Goal: Navigation & Orientation: Find specific page/section

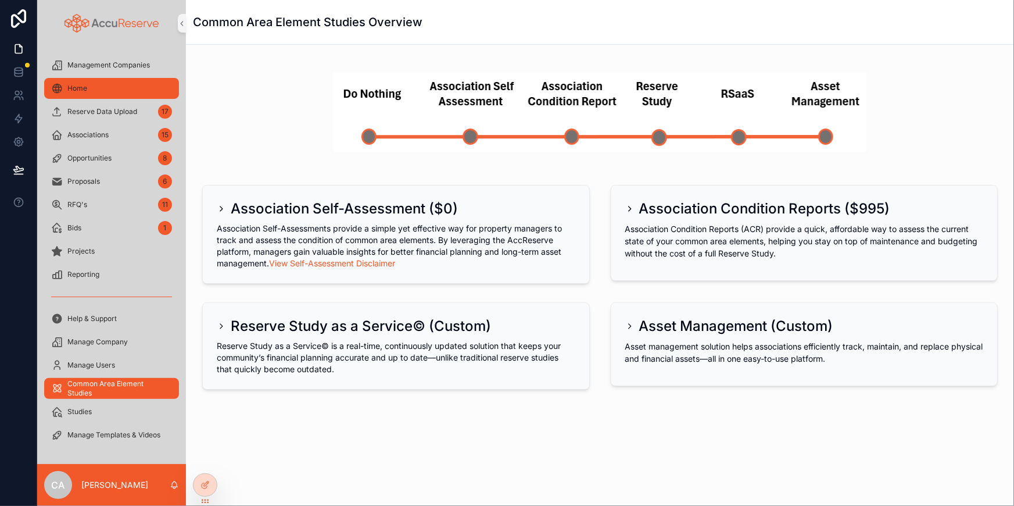
click at [95, 85] on div "Home" at bounding box center [111, 88] width 121 height 19
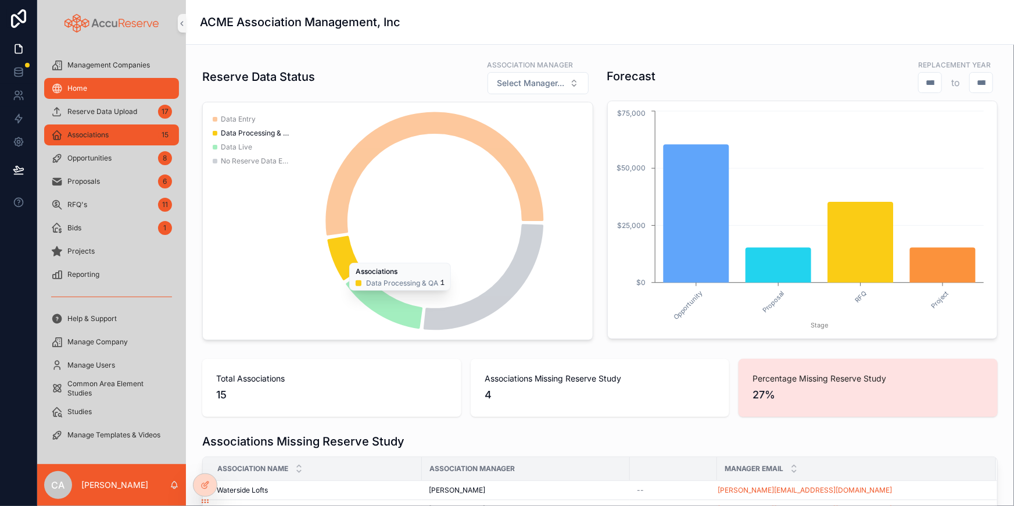
click at [116, 134] on div "Associations 15" at bounding box center [111, 135] width 121 height 19
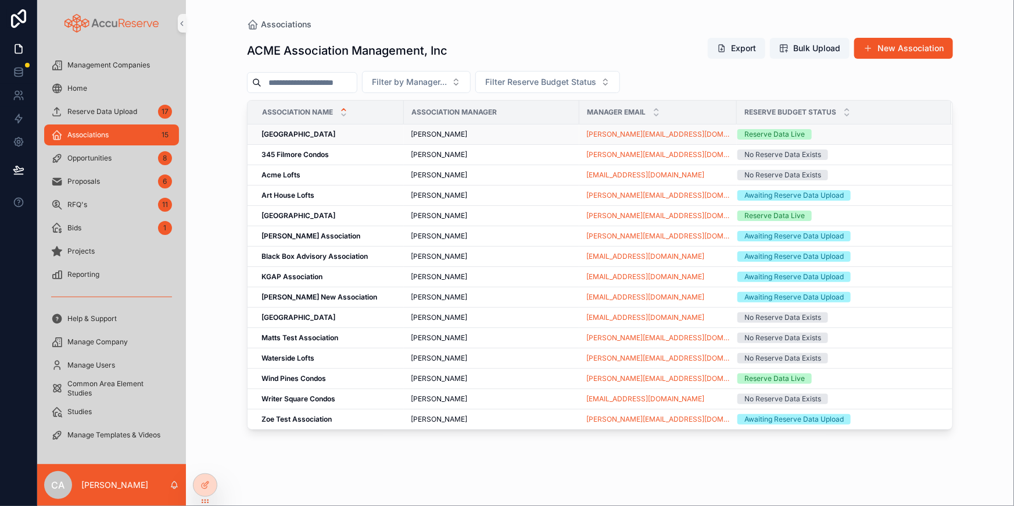
click at [303, 131] on strong "[GEOGRAPHIC_DATA]" at bounding box center [299, 134] width 74 height 9
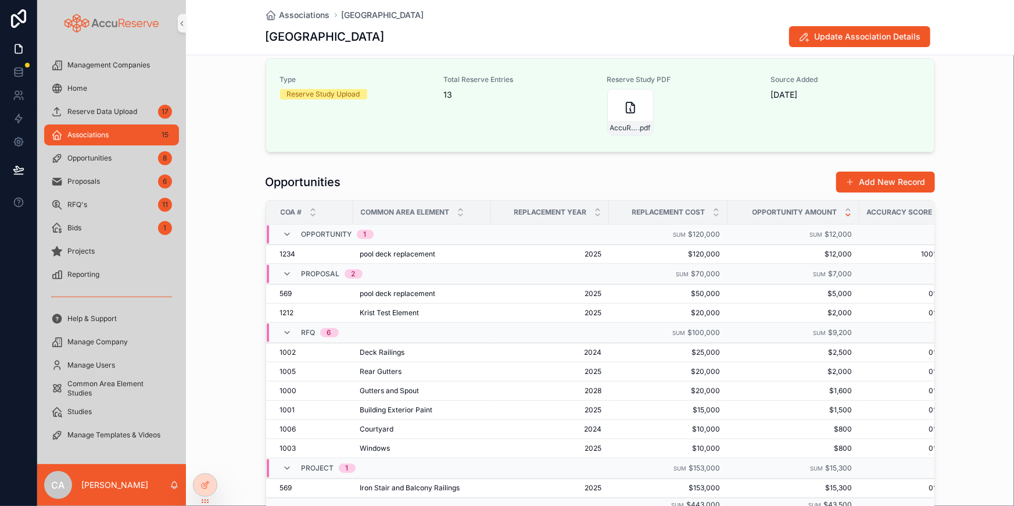
scroll to position [10, 0]
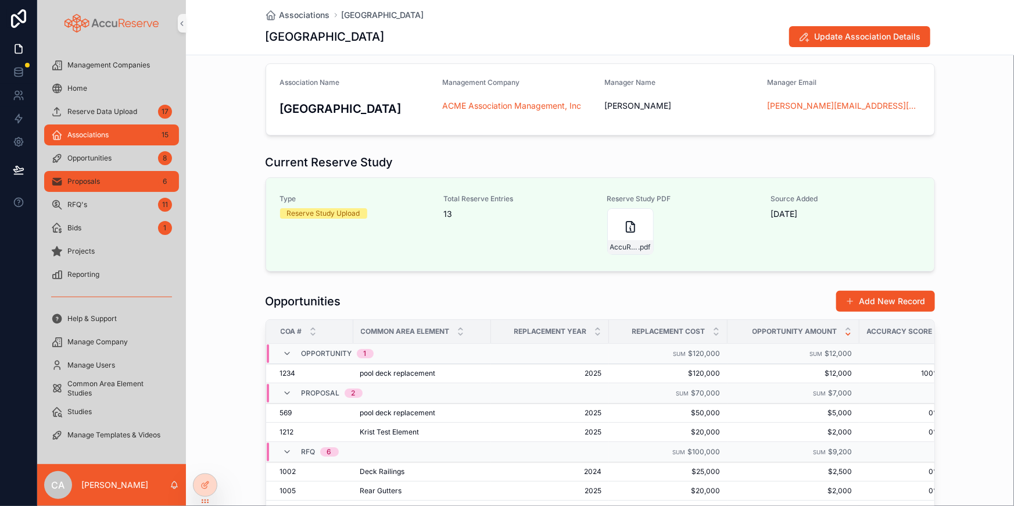
click at [89, 183] on span "Proposals" at bounding box center [83, 181] width 33 height 9
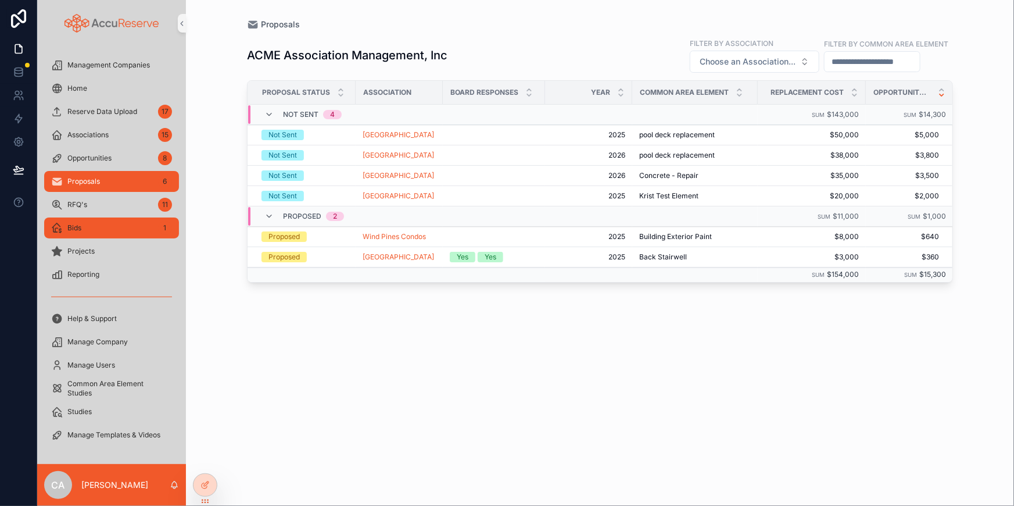
click at [87, 227] on div "Bids 1" at bounding box center [111, 228] width 121 height 19
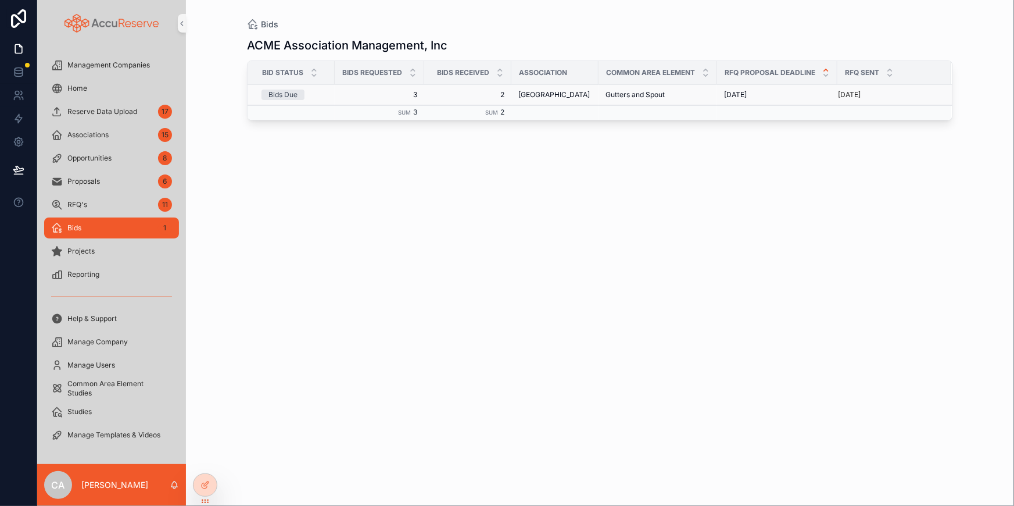
click at [290, 91] on div "Bids Due" at bounding box center [283, 95] width 29 height 10
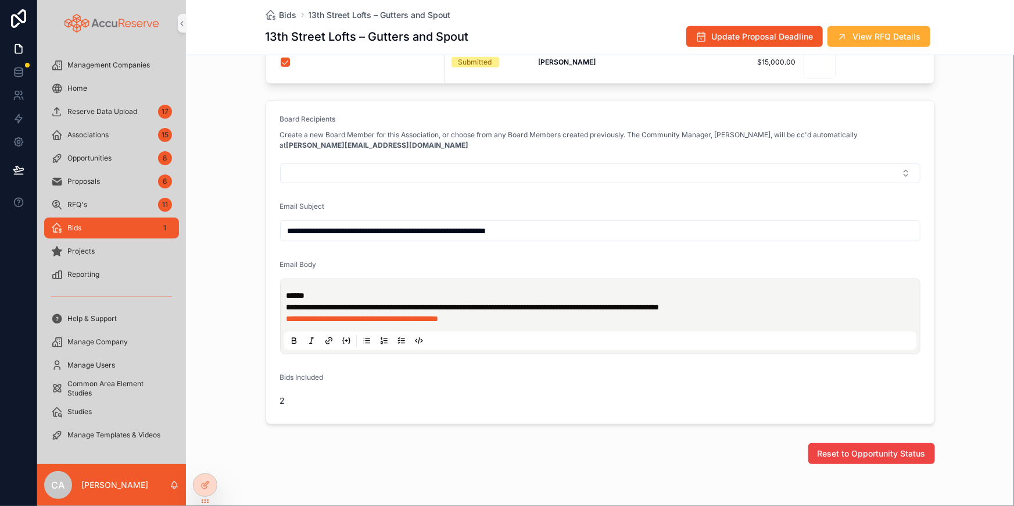
scroll to position [423, 0]
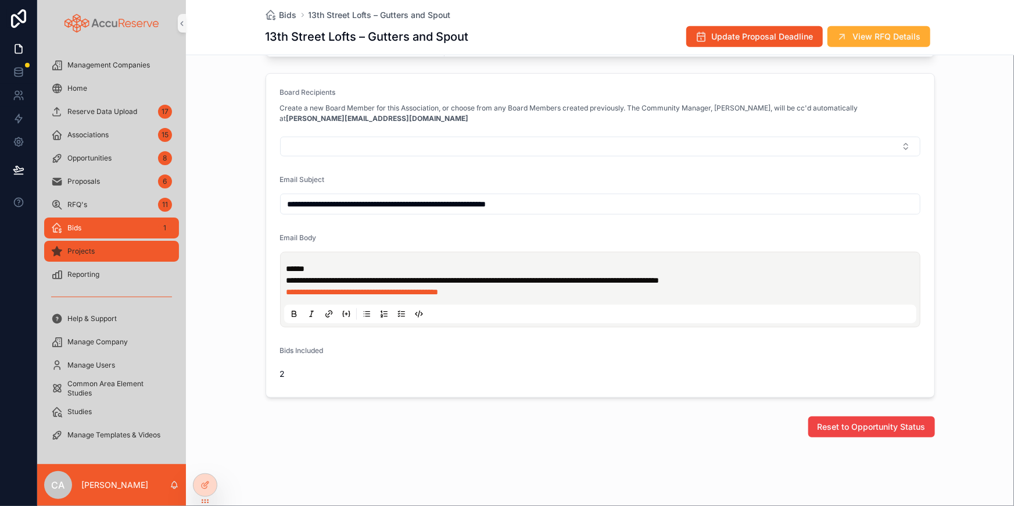
click at [129, 250] on div "Projects" at bounding box center [111, 251] width 121 height 19
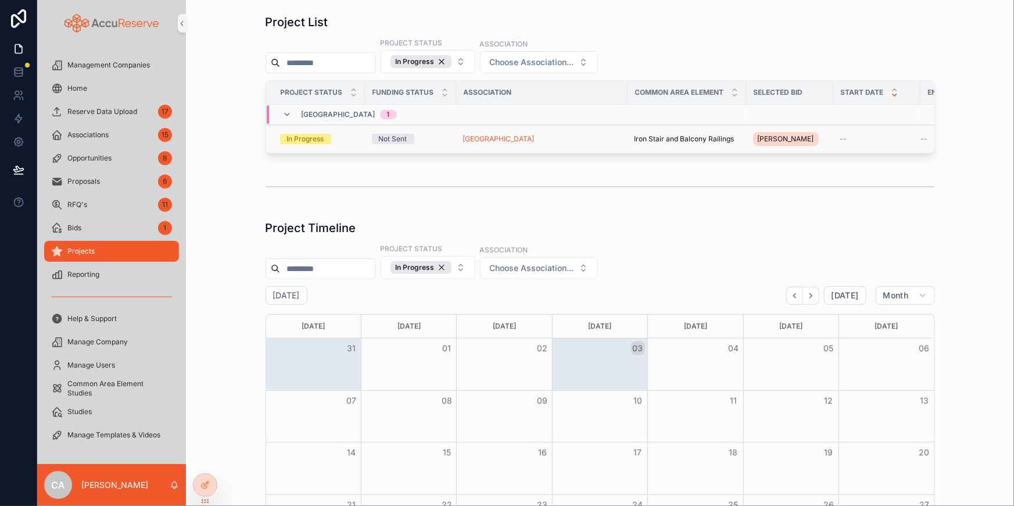
click at [314, 135] on div "In Progress" at bounding box center [305, 139] width 37 height 10
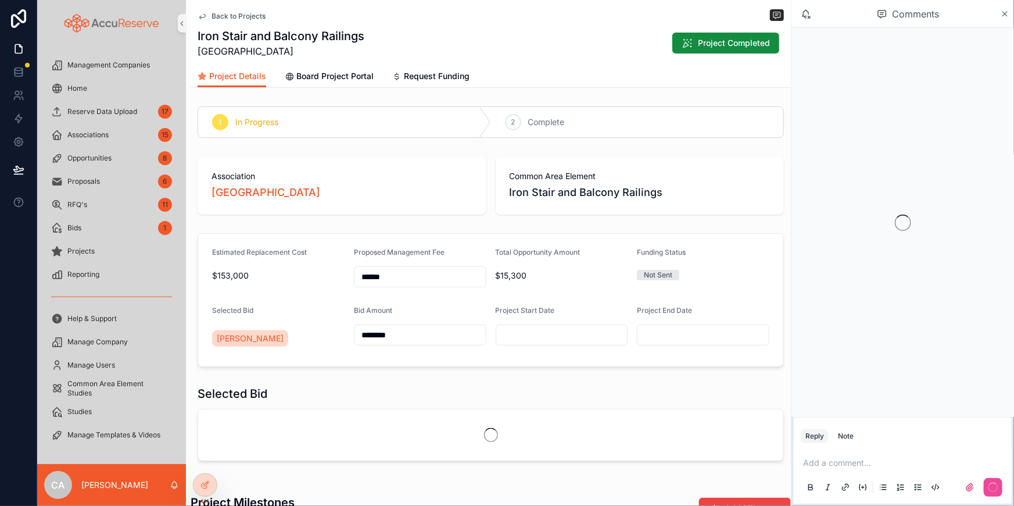
scroll to position [0, 505]
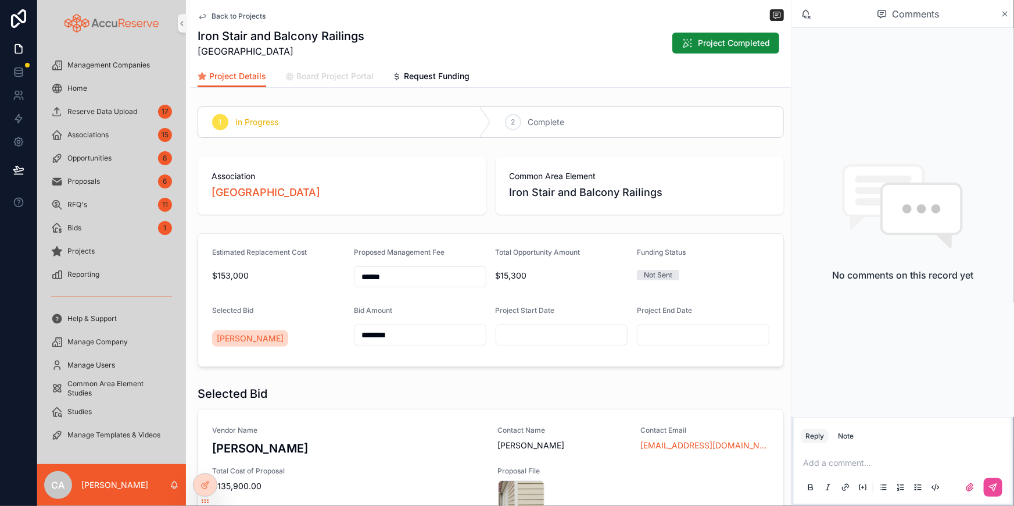
click at [330, 77] on span "Board Project Portal" at bounding box center [334, 76] width 77 height 12
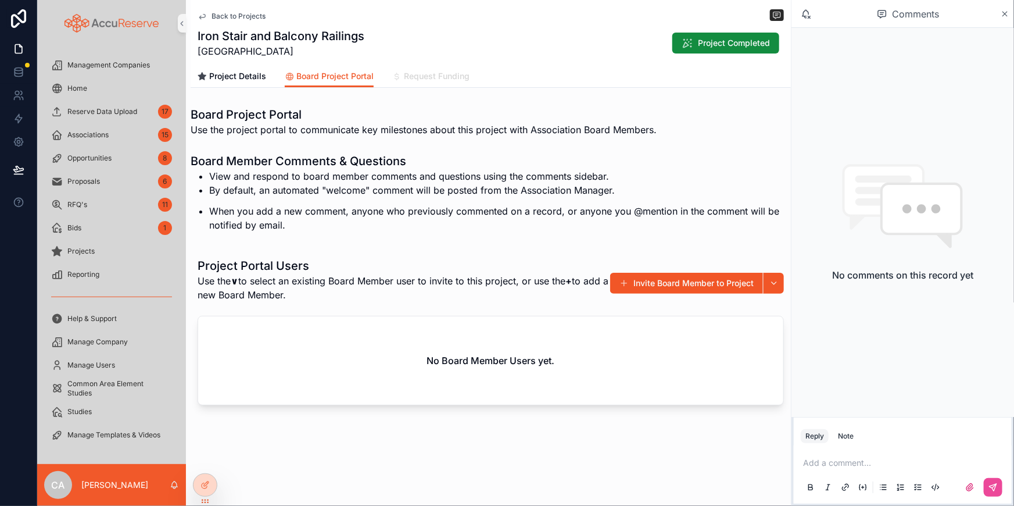
click at [425, 81] on span "Request Funding" at bounding box center [437, 76] width 66 height 12
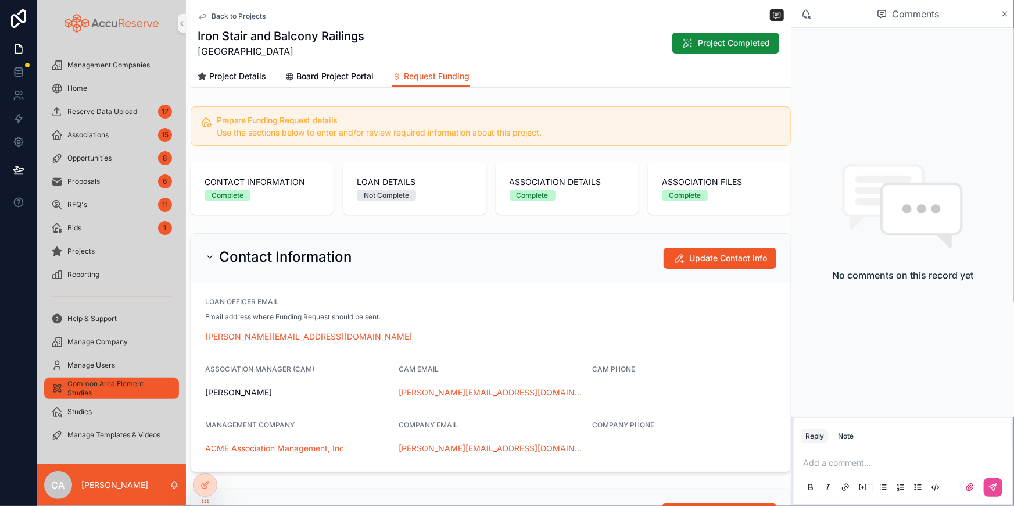
click at [101, 383] on span "Common Area Element Studies" at bounding box center [117, 388] width 100 height 19
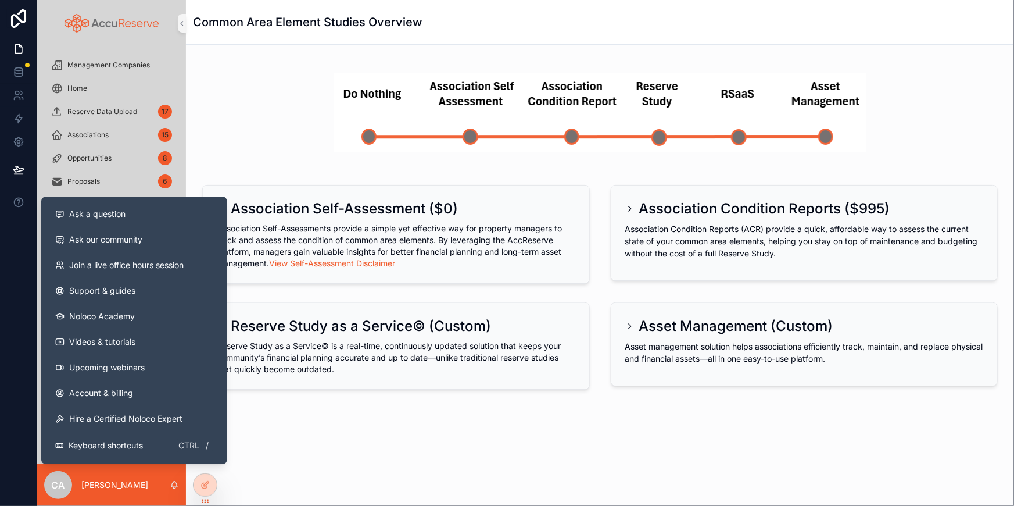
click at [228, 160] on div "scrollable content" at bounding box center [600, 112] width 810 height 117
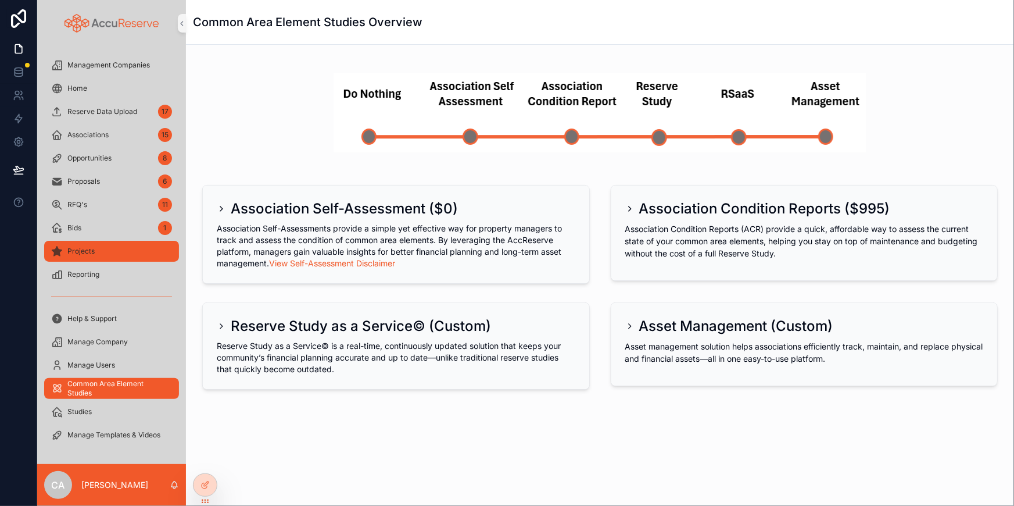
click at [89, 251] on span "Projects" at bounding box center [80, 250] width 27 height 9
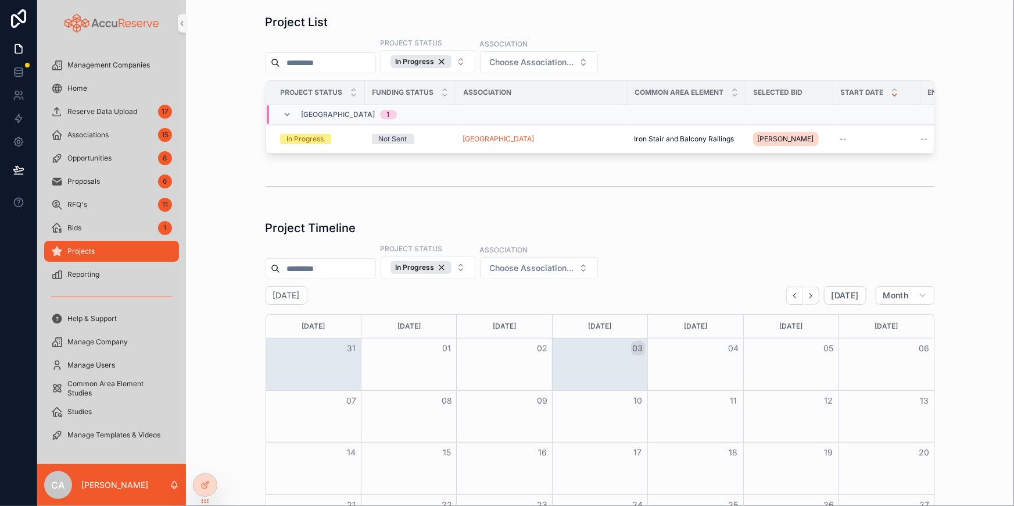
click at [76, 249] on span "Projects" at bounding box center [80, 250] width 27 height 9
click at [302, 134] on div "In Progress" at bounding box center [305, 139] width 37 height 10
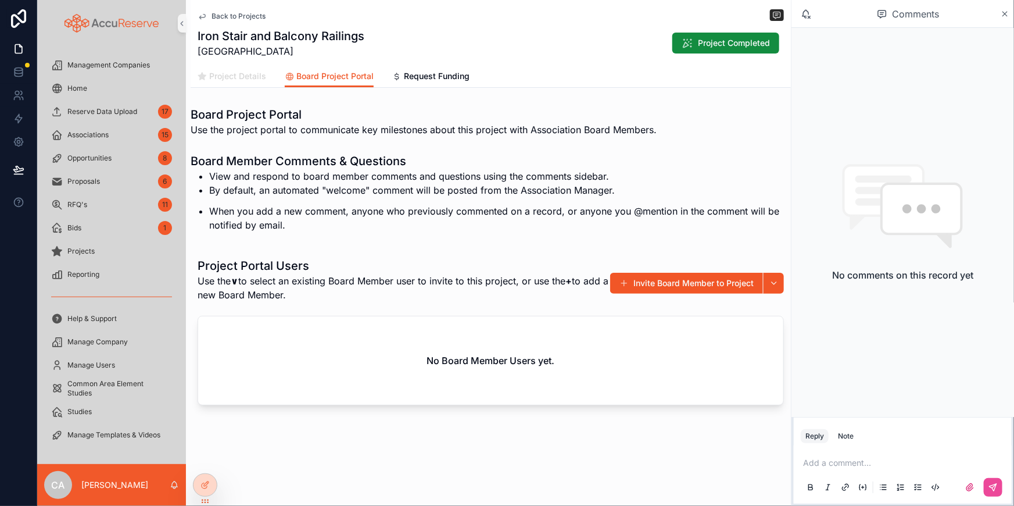
click at [245, 75] on span "Project Details" at bounding box center [237, 76] width 57 height 12
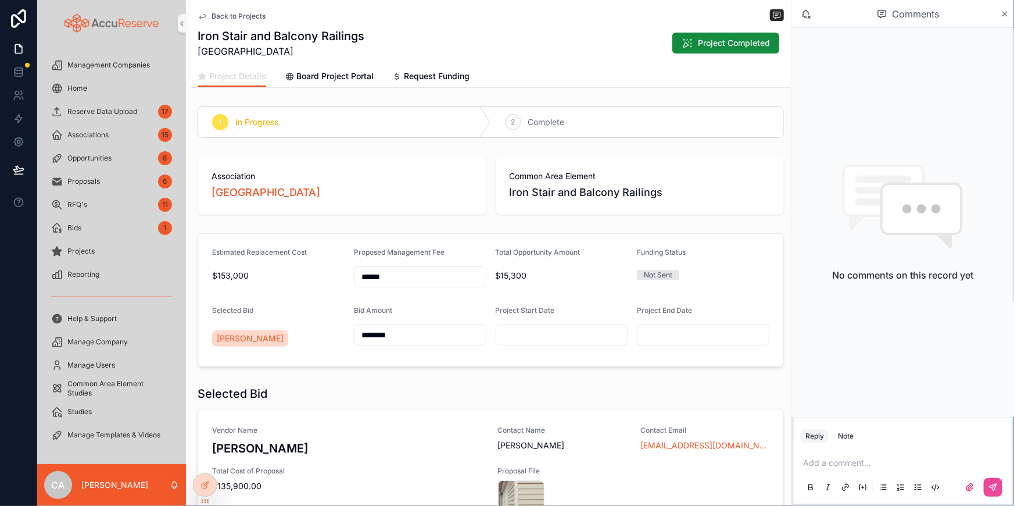
scroll to position [0, 505]
click at [326, 78] on span "Board Project Portal" at bounding box center [334, 76] width 77 height 12
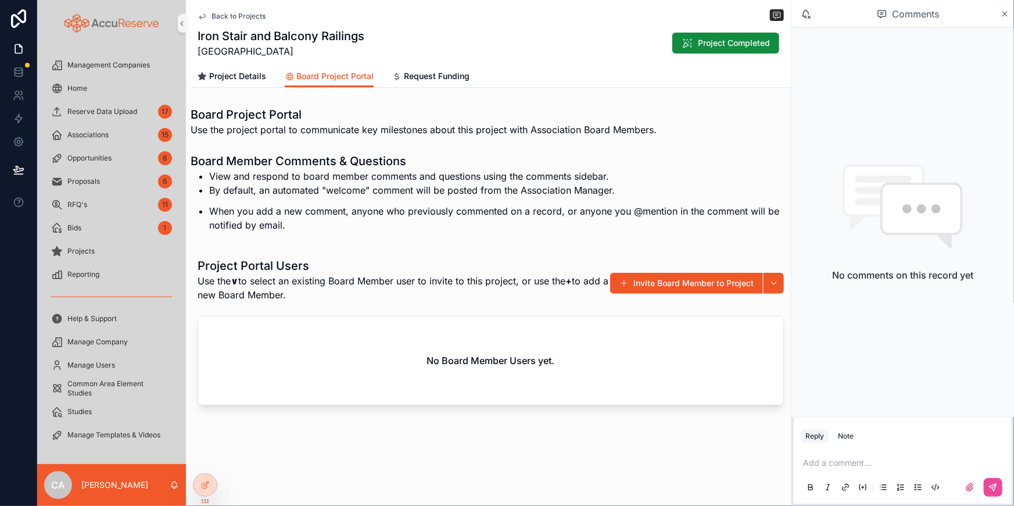
click at [851, 462] on p "scrollable content" at bounding box center [905, 463] width 204 height 12
